Goal: Entertainment & Leisure: Consume media (video, audio)

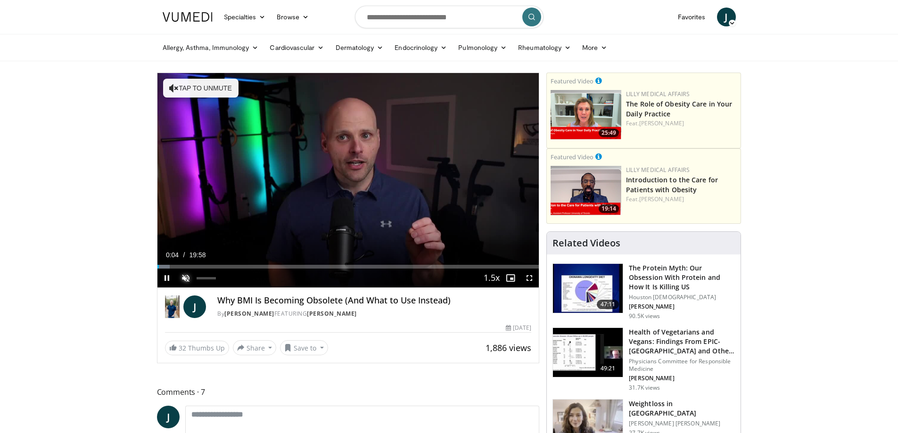
click at [187, 278] on span "Video Player" at bounding box center [185, 278] width 19 height 19
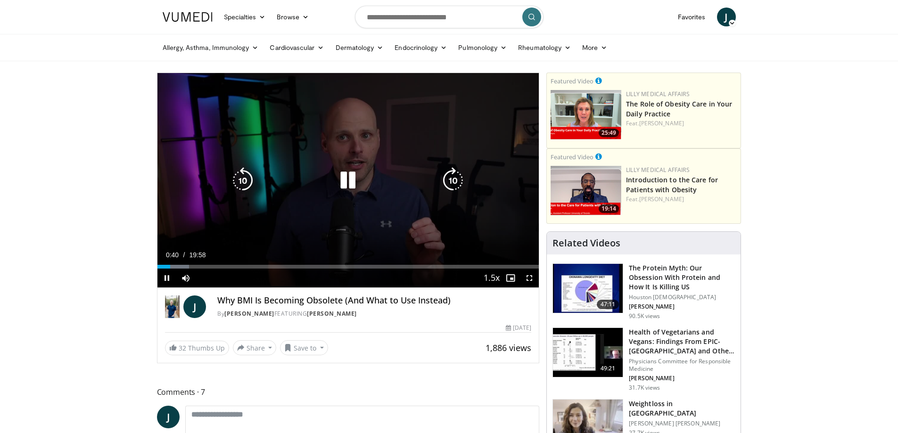
click at [354, 181] on icon "Video Player" at bounding box center [348, 180] width 26 height 26
